Goal: Task Accomplishment & Management: Complete application form

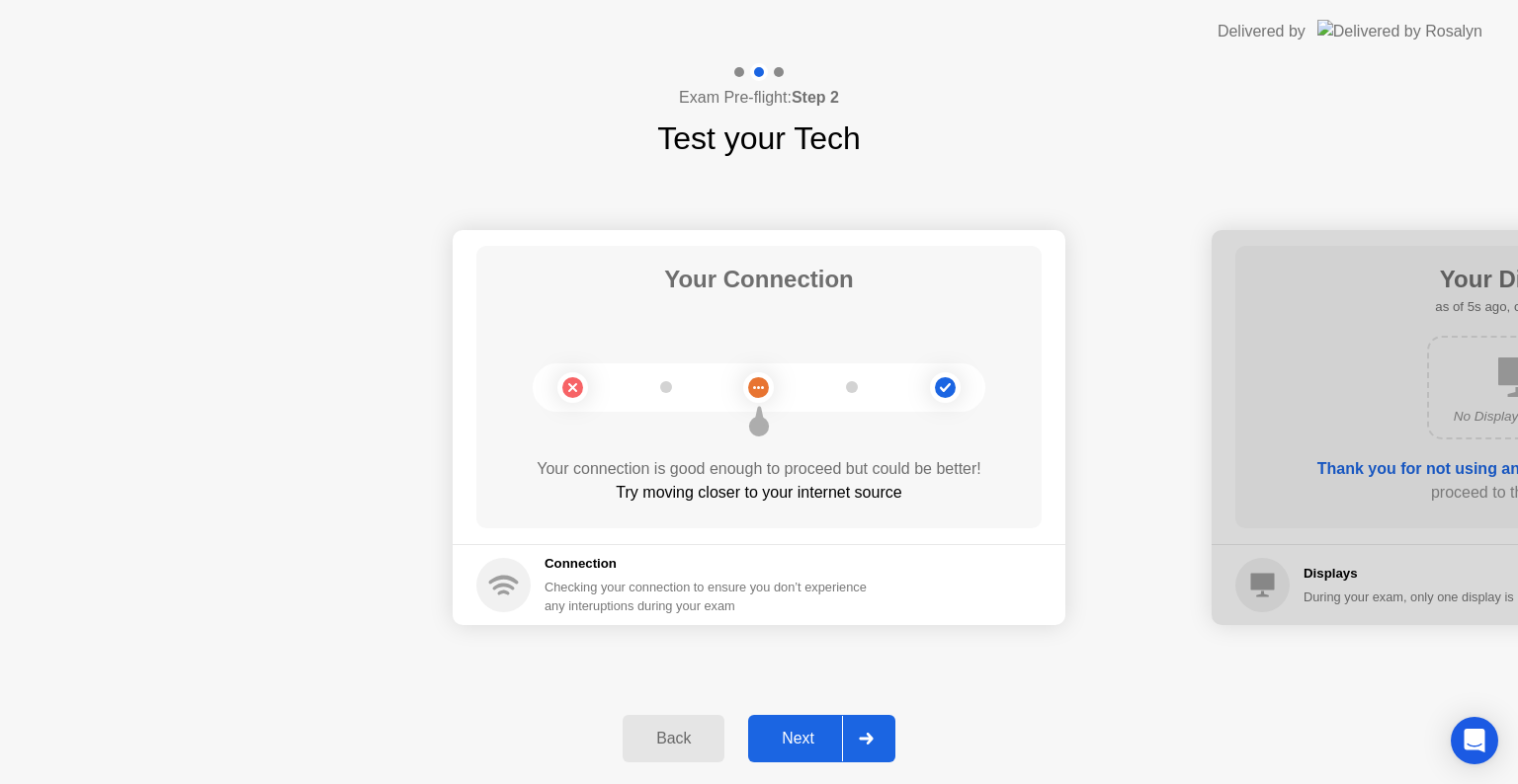
click at [799, 744] on div "Next" at bounding box center [798, 739] width 88 height 18
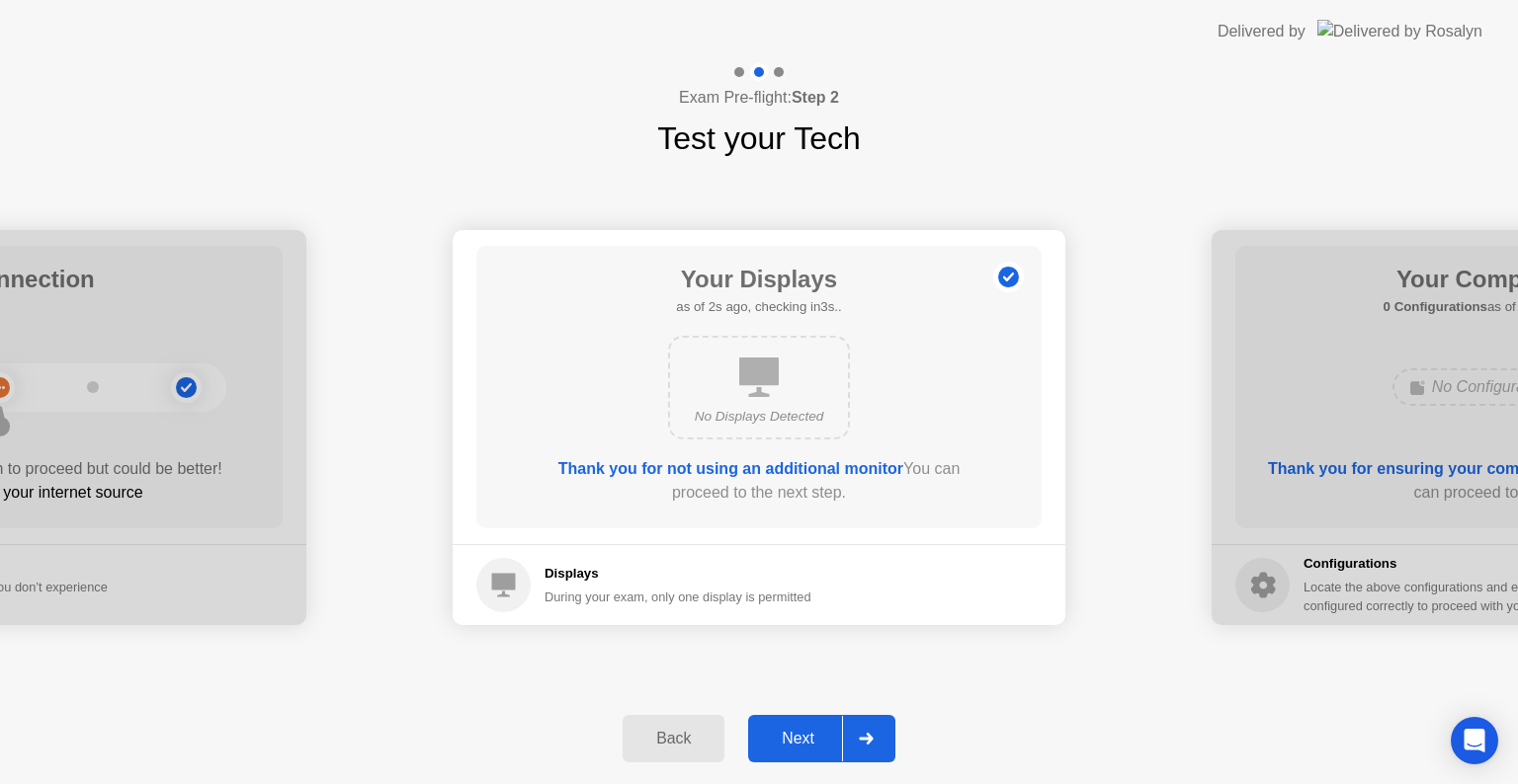
click at [803, 741] on div "Next" at bounding box center [798, 739] width 88 height 18
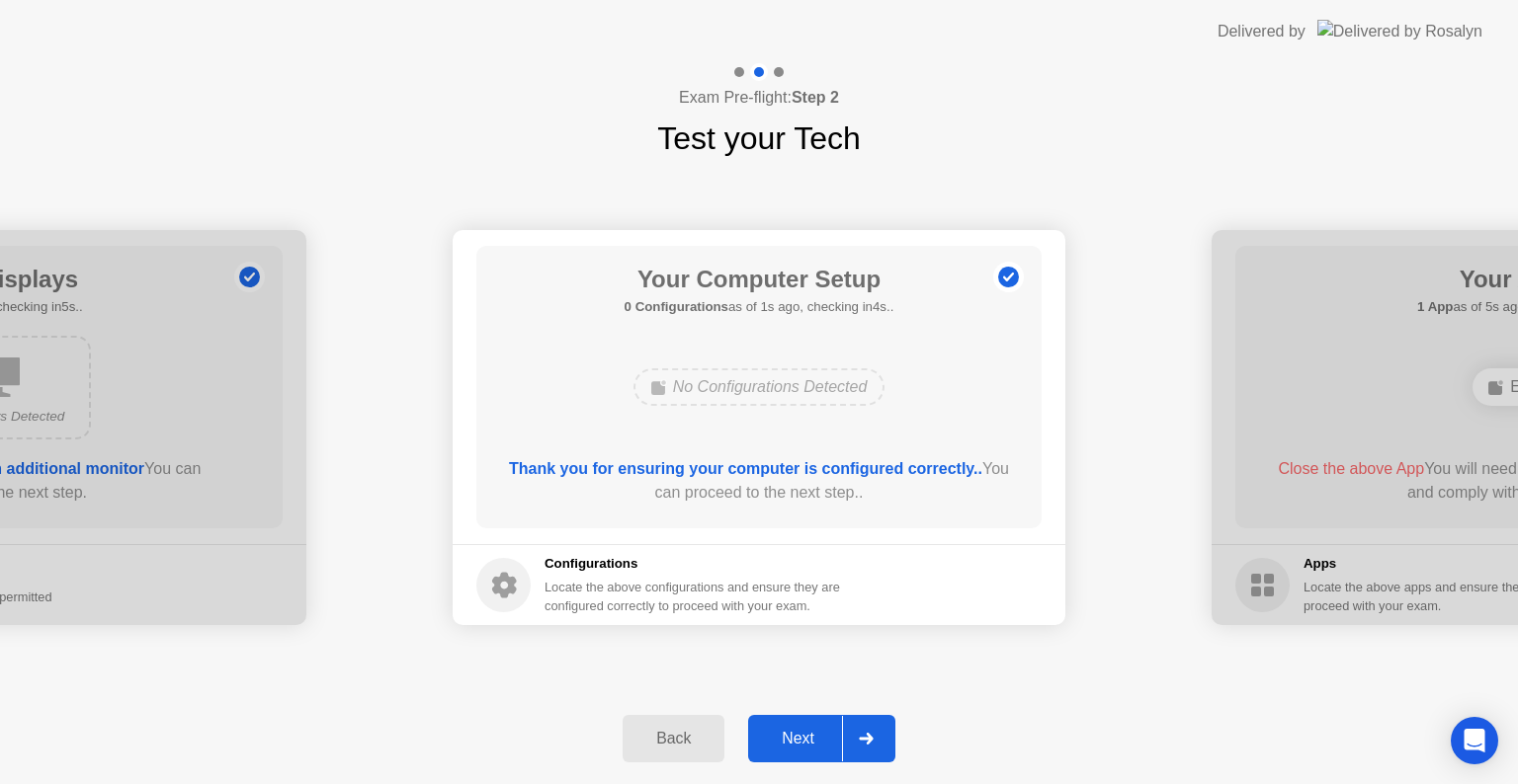
click at [805, 743] on div "Next" at bounding box center [798, 739] width 88 height 18
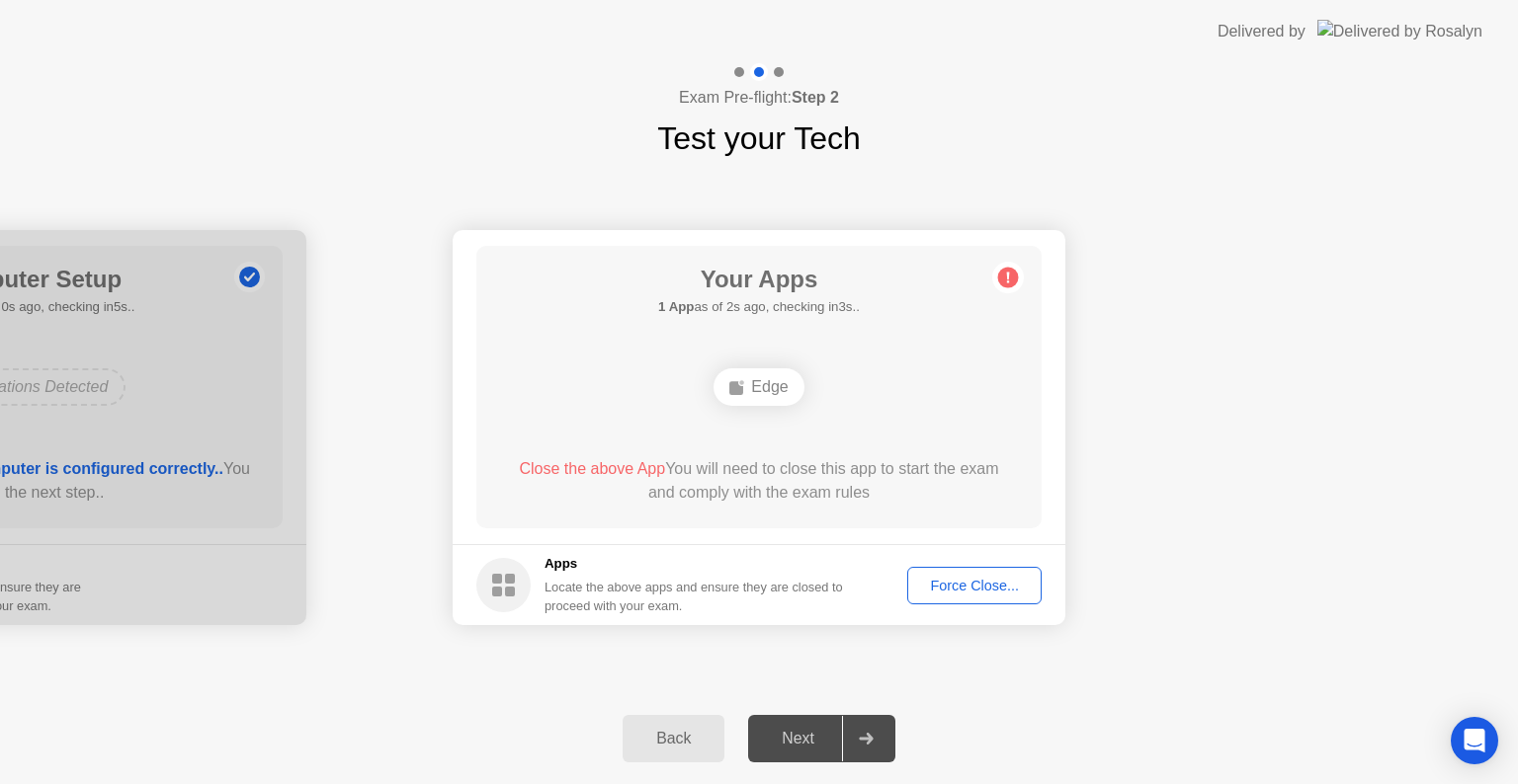
click at [984, 581] on div "Force Close..." at bounding box center [974, 586] width 121 height 16
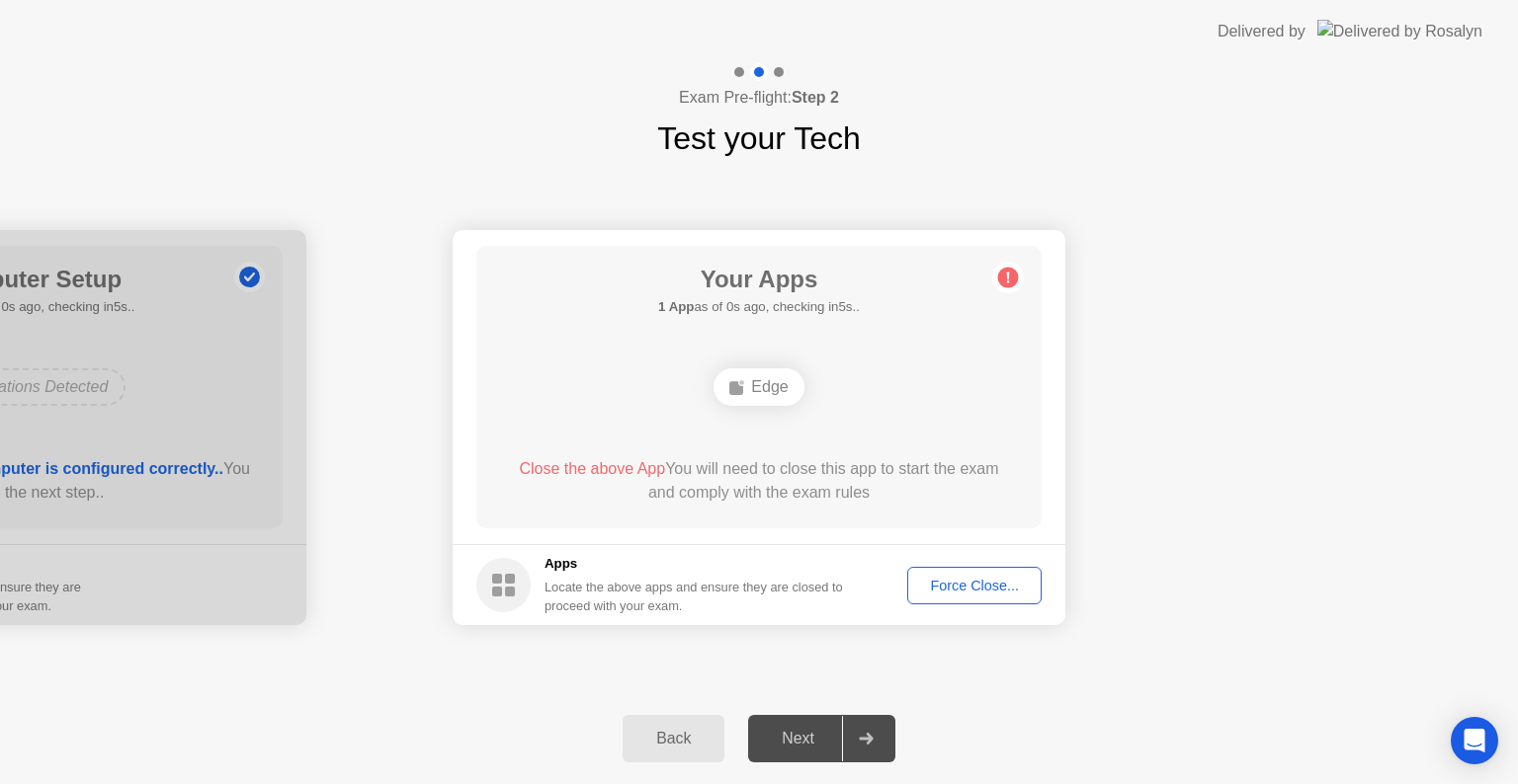
click at [1013, 583] on div "Force Close..." at bounding box center [974, 586] width 121 height 16
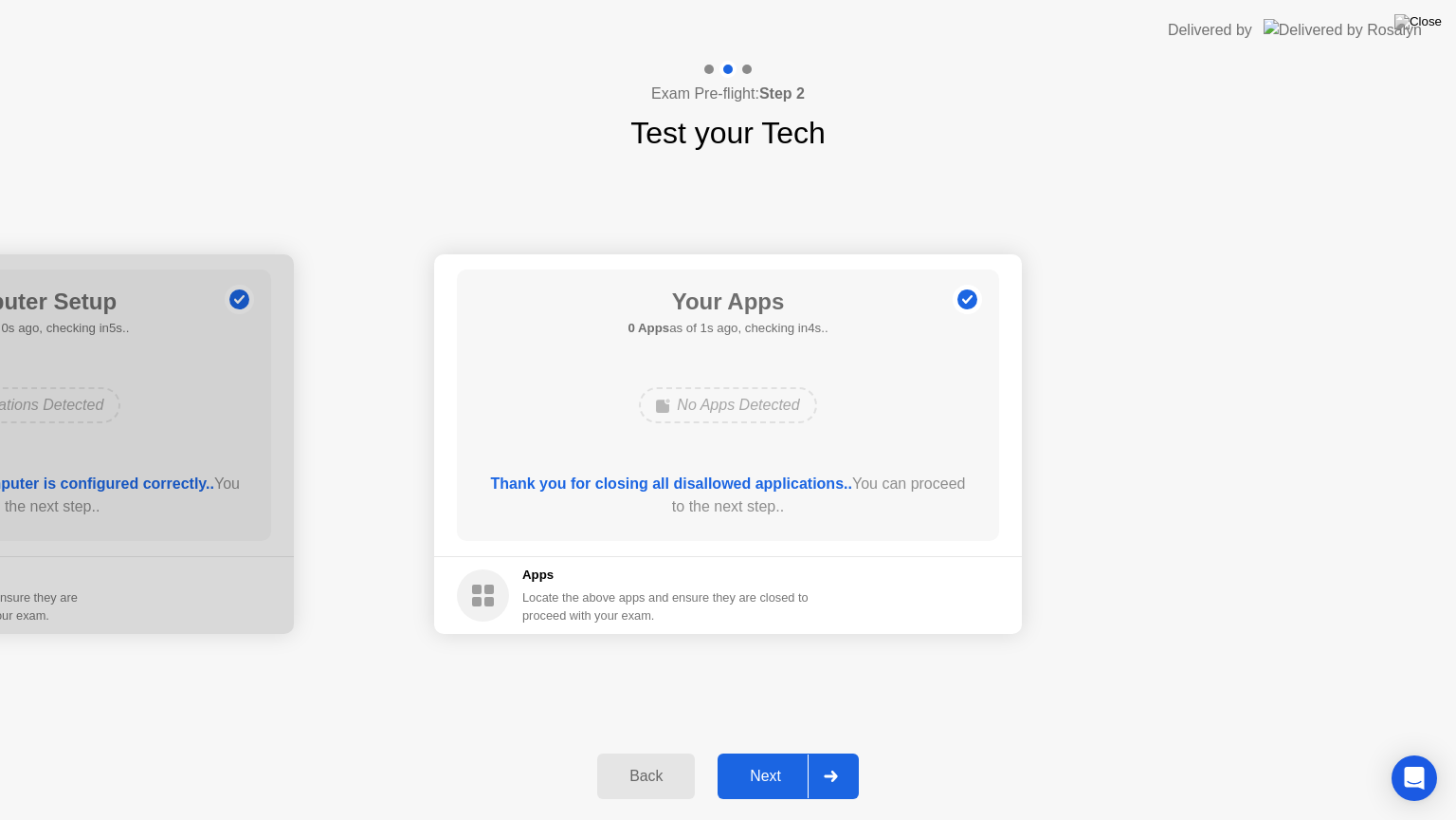
click at [768, 752] on div "Next" at bounding box center [766, 776] width 84 height 17
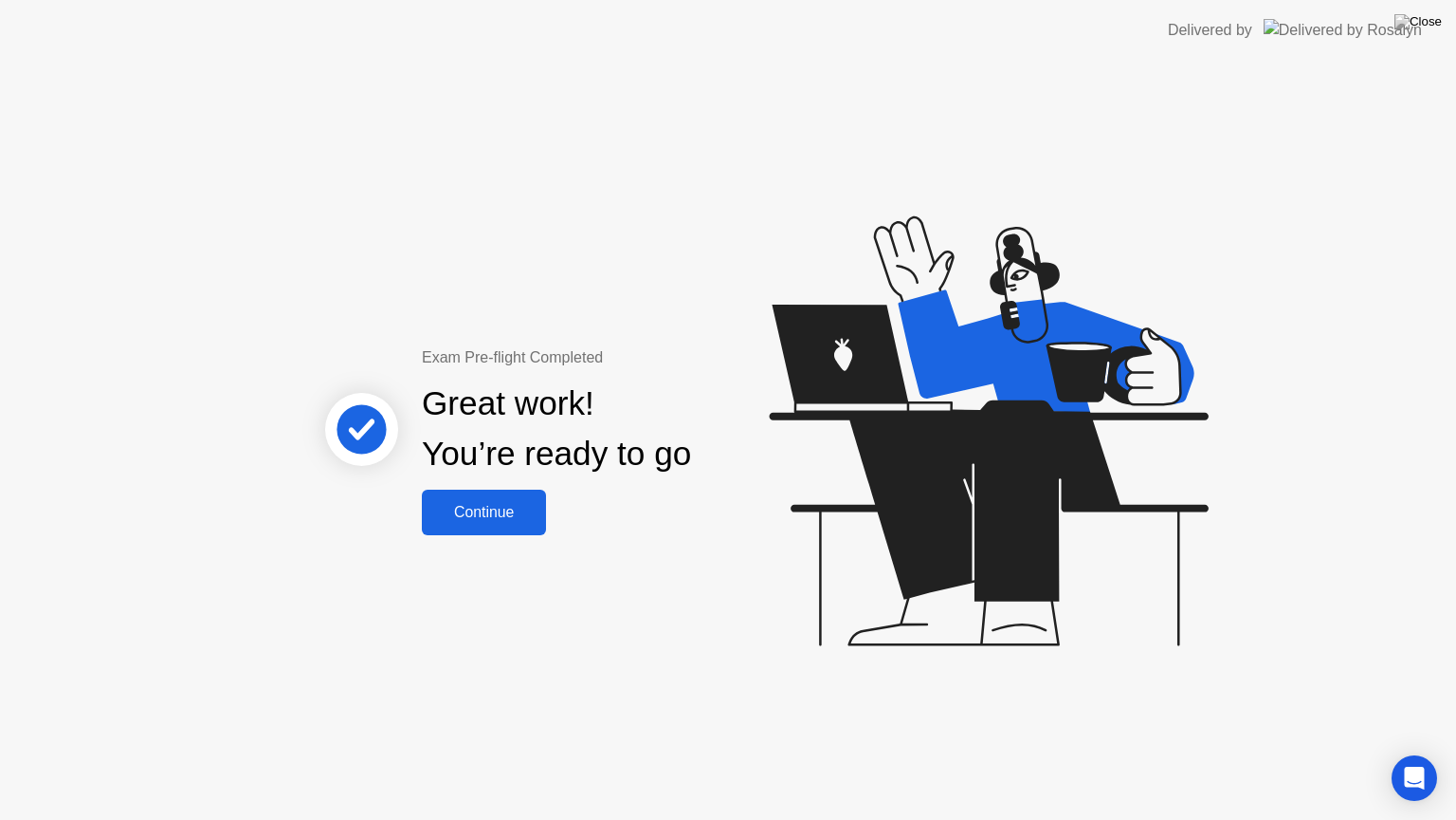
click at [477, 497] on button "Continue" at bounding box center [484, 511] width 125 height 45
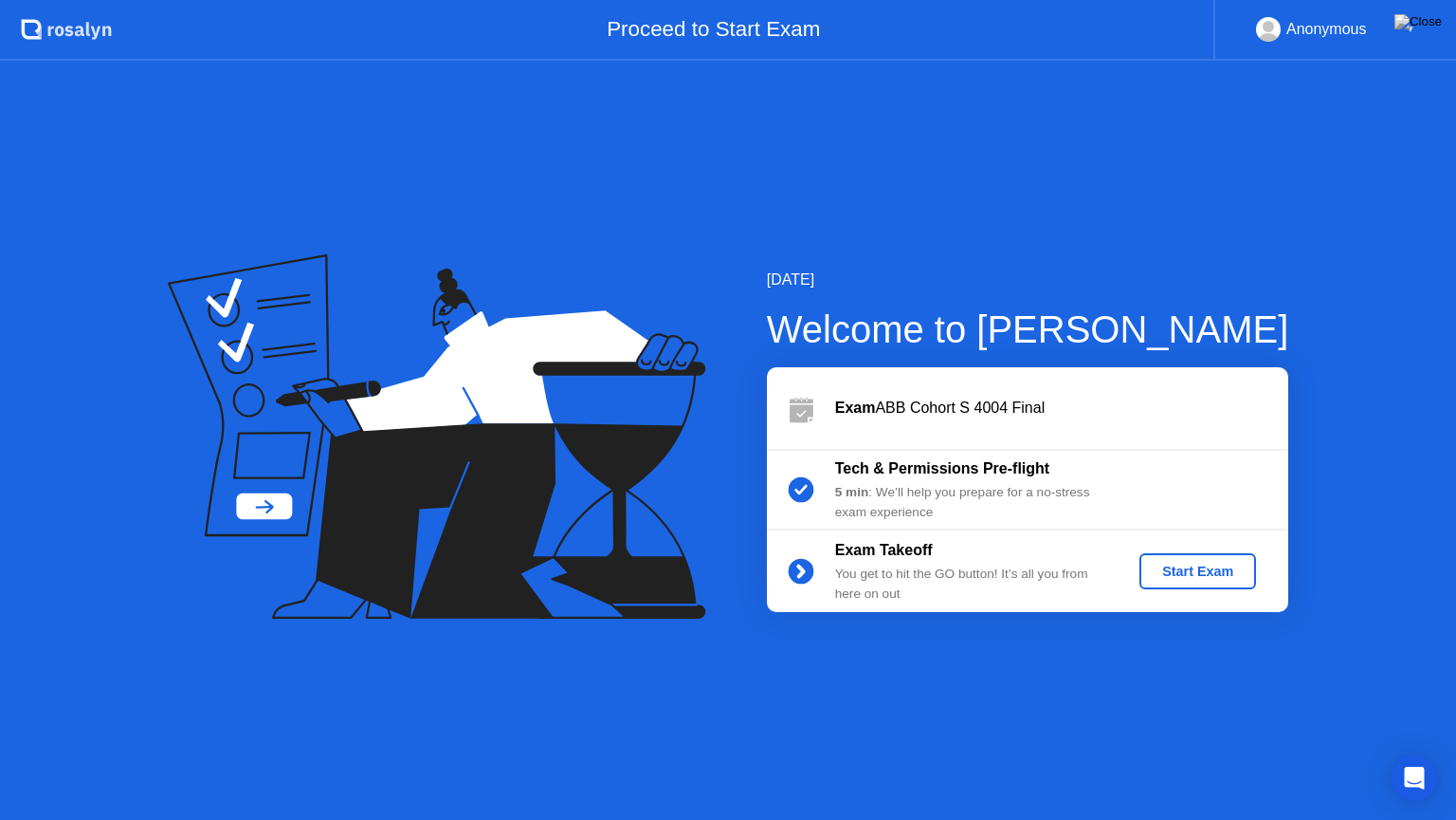
click at [1190, 565] on div "Start Exam" at bounding box center [1198, 572] width 102 height 15
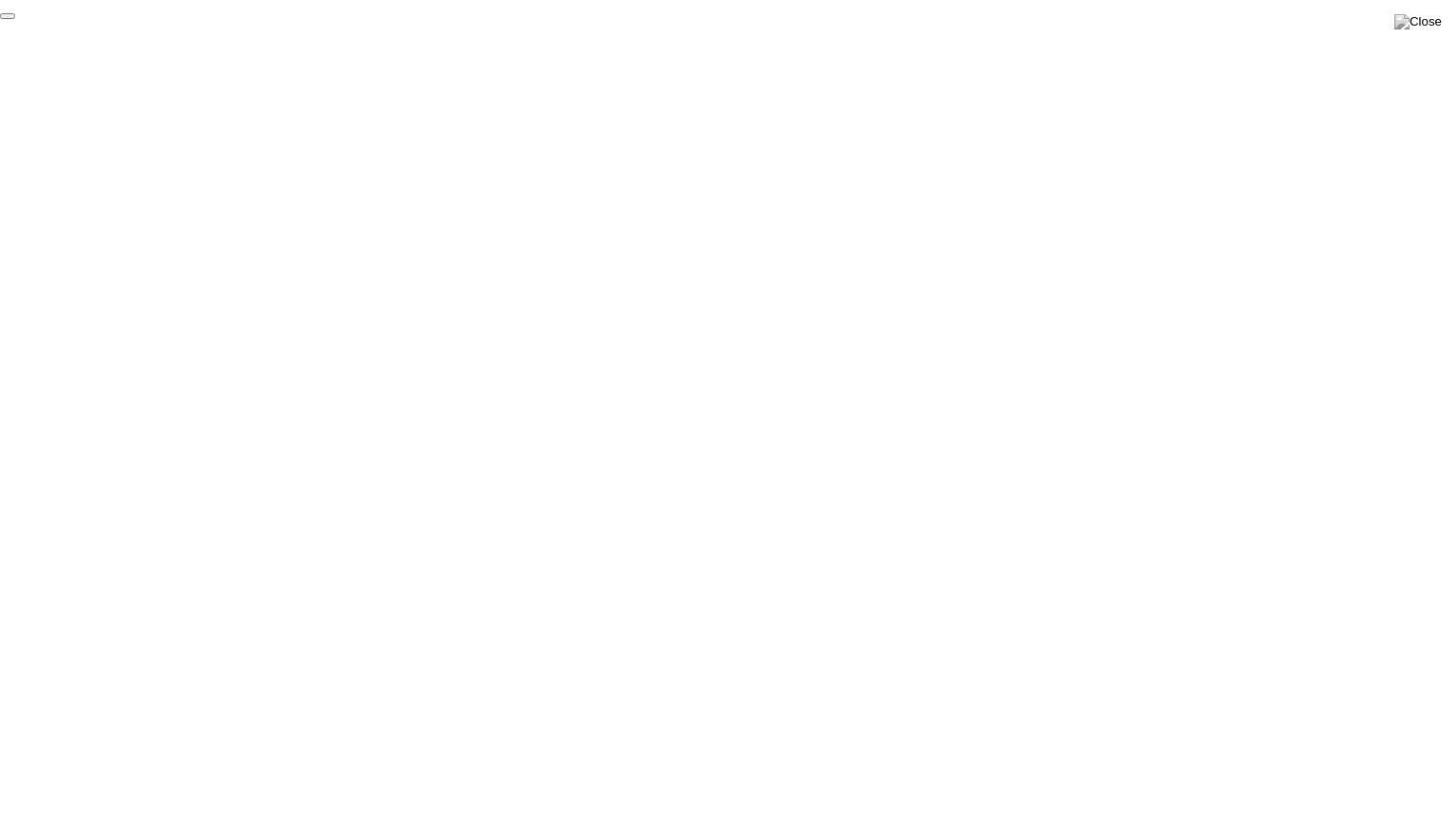
click at [15, 19] on button "End Proctoring Session" at bounding box center [8, 16] width 15 height 6
